Goal: Task Accomplishment & Management: Manage account settings

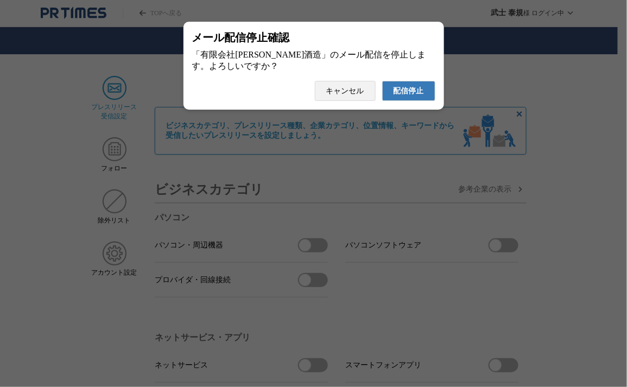
click at [413, 93] on span "配信停止" at bounding box center [409, 91] width 30 height 10
click at [423, 96] on span "配信停止" at bounding box center [409, 91] width 30 height 10
click at [418, 92] on span "配信停止" at bounding box center [409, 91] width 30 height 10
click at [395, 90] on span "配信停止" at bounding box center [409, 91] width 30 height 10
click at [417, 96] on span "配信停止" at bounding box center [409, 91] width 30 height 10
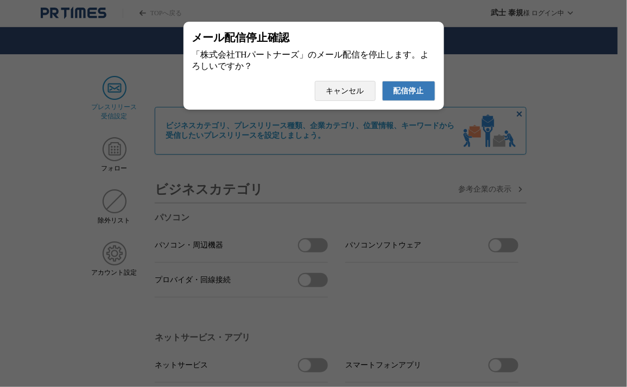
click at [414, 89] on button "配信停止" at bounding box center [408, 91] width 53 height 20
click at [382, 81] on button "配信停止" at bounding box center [408, 91] width 53 height 20
